Goal: Information Seeking & Learning: Learn about a topic

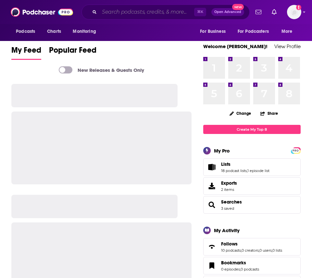
click at [145, 10] on input "Search podcasts, credits, & more..." at bounding box center [146, 12] width 95 height 10
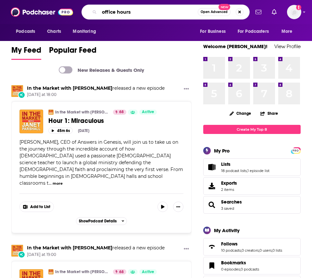
type input "office hours"
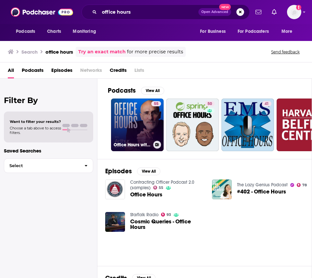
click at [138, 112] on link "55 Office Hours with [PERSON_NAME]" at bounding box center [137, 124] width 53 height 53
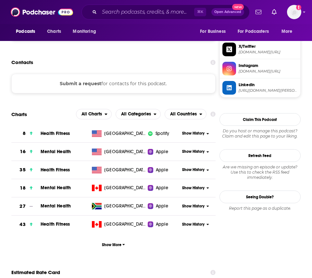
scroll to position [514, 0]
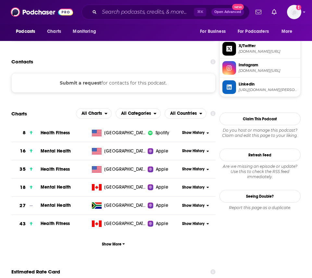
click at [83, 83] on button "Submit a request" at bounding box center [81, 82] width 42 height 7
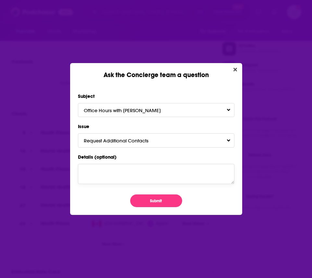
click at [151, 176] on textarea "Details (optional)" at bounding box center [156, 174] width 156 height 20
click at [152, 204] on button "Submit" at bounding box center [156, 200] width 52 height 13
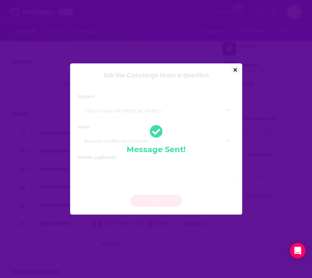
click at [235, 69] on icon "Close" at bounding box center [235, 70] width 4 height 4
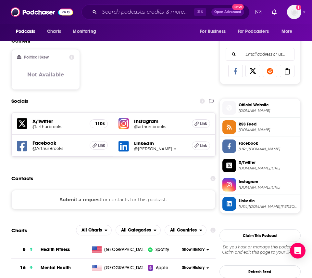
scroll to position [401, 0]
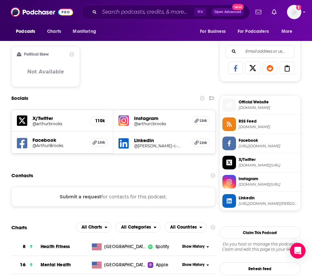
click at [153, 125] on h5 "@arthurcbrooks" at bounding box center [157, 123] width 47 height 5
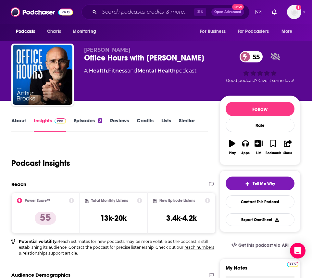
click at [95, 117] on link "Episodes 3" at bounding box center [88, 124] width 28 height 15
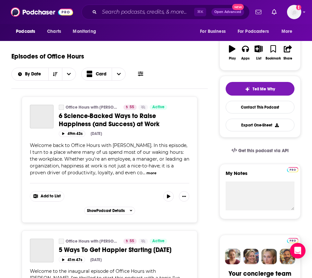
scroll to position [96, 0]
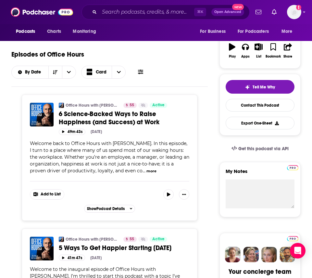
click at [151, 171] on button "more" at bounding box center [151, 171] width 10 height 6
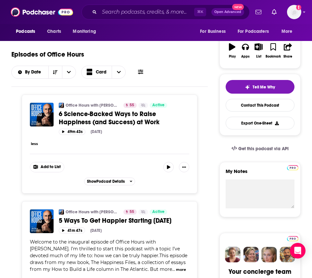
click at [37, 144] on button "less" at bounding box center [34, 144] width 7 height 6
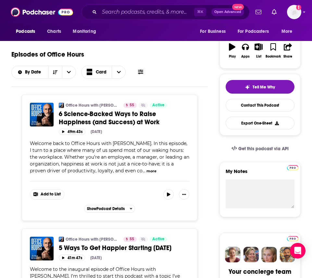
click at [142, 70] on icon at bounding box center [140, 71] width 5 height 5
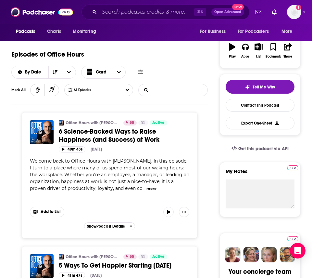
click at [166, 92] on input "List Search Input" at bounding box center [173, 90] width 68 height 12
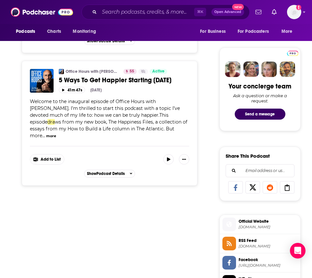
scroll to position [301, 0]
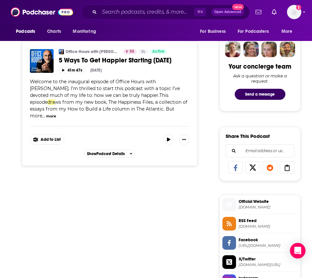
type input "dr."
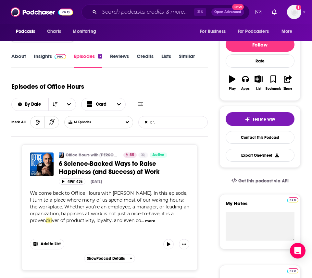
scroll to position [0, 0]
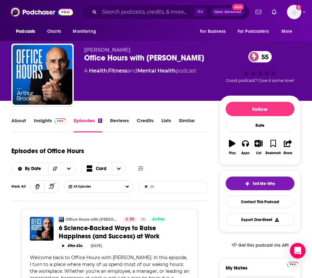
click at [22, 124] on link "About" at bounding box center [18, 124] width 15 height 15
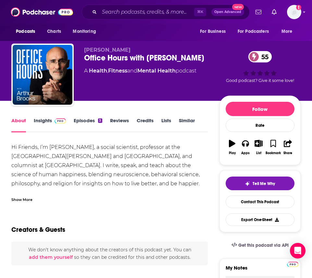
click at [22, 195] on div "Show More" at bounding box center [109, 196] width 196 height 11
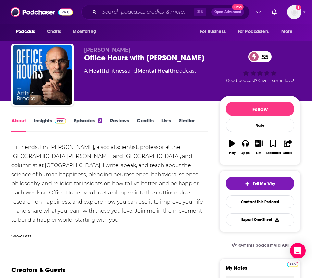
click at [81, 120] on link "Episodes 3" at bounding box center [88, 124] width 28 height 15
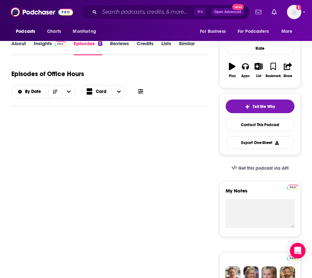
scroll to position [78, 0]
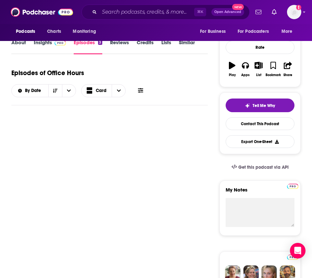
click at [54, 42] on span at bounding box center [59, 42] width 14 height 6
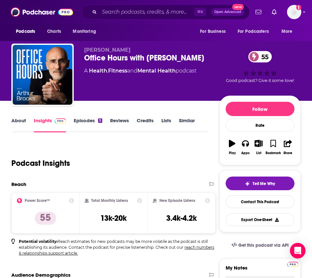
click at [90, 118] on link "Episodes 3" at bounding box center [88, 124] width 28 height 15
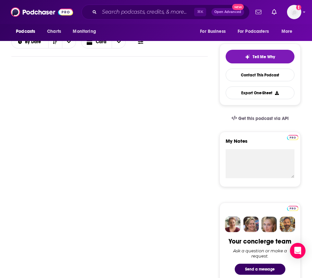
scroll to position [129, 0]
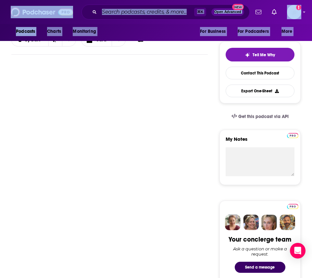
drag, startPoint x: 1, startPoint y: 7, endPoint x: -5, endPoint y: 7, distance: 5.9
click at [0, 7] on html "Podcasts Charts Monitoring ⌘ K Open Advanced New For Business For Podcasters Mo…" at bounding box center [156, 10] width 312 height 278
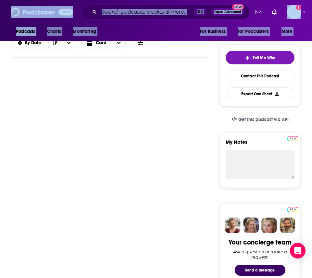
drag, startPoint x: 1, startPoint y: 7, endPoint x: -58, endPoint y: 3, distance: 59.2
click at [0, 3] on html "Podcasts Charts Monitoring ⌘ K Open Advanced New For Business For Podcasters Mo…" at bounding box center [156, 13] width 312 height 278
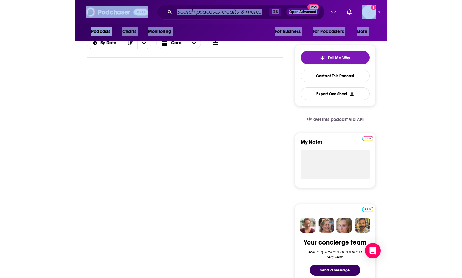
scroll to position [124, 0]
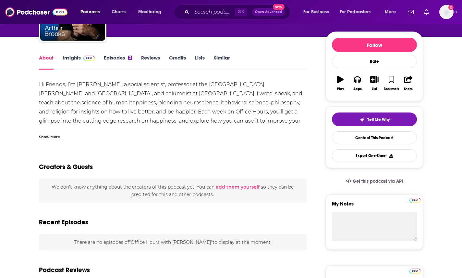
scroll to position [73, 0]
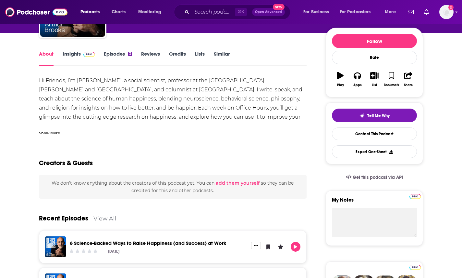
click at [114, 57] on link "Episodes 3" at bounding box center [118, 58] width 28 height 15
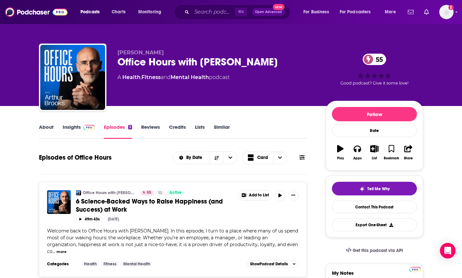
click at [44, 130] on link "About" at bounding box center [46, 131] width 15 height 15
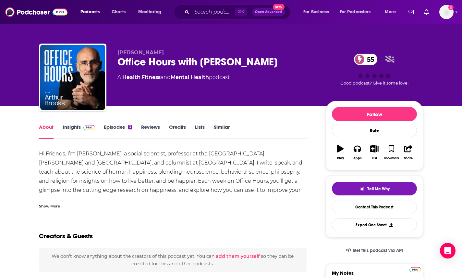
click at [61, 204] on div "Show More" at bounding box center [173, 203] width 268 height 11
